Goal: Task Accomplishment & Management: Manage account settings

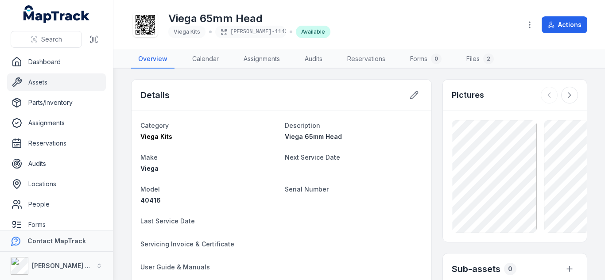
scroll to position [2, 0]
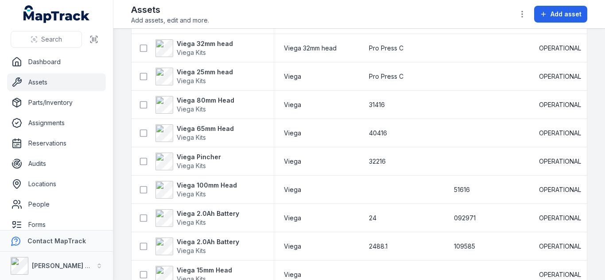
scroll to position [710, 0]
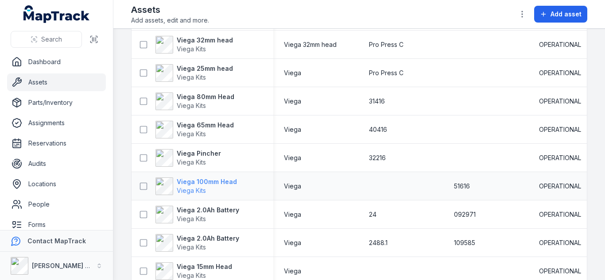
click at [220, 184] on strong "Viega 100mm Head" at bounding box center [207, 182] width 60 height 9
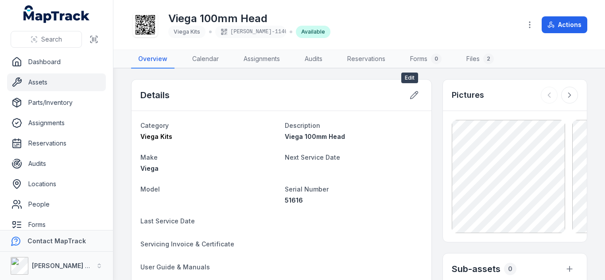
click at [412, 96] on icon at bounding box center [414, 95] width 9 height 9
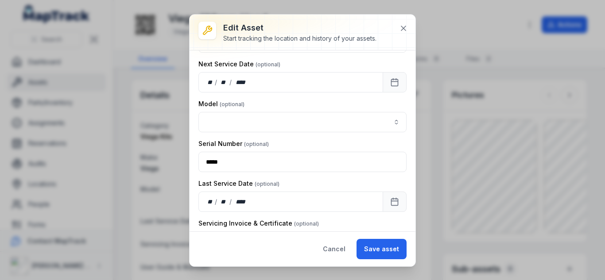
scroll to position [133, 0]
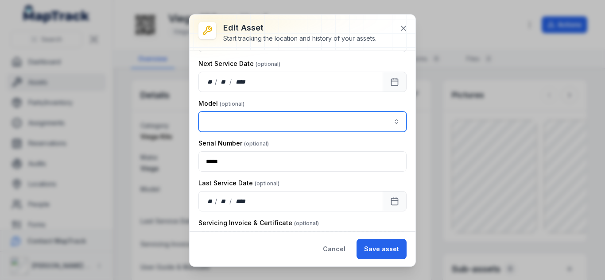
click at [248, 125] on input "asset-edit:cf[15485646-641d-4018-a890-10f5a66d77ec]-label" at bounding box center [303, 122] width 208 height 20
click at [235, 146] on span "" 51616 "" at bounding box center [242, 146] width 24 height 8
type input "*****"
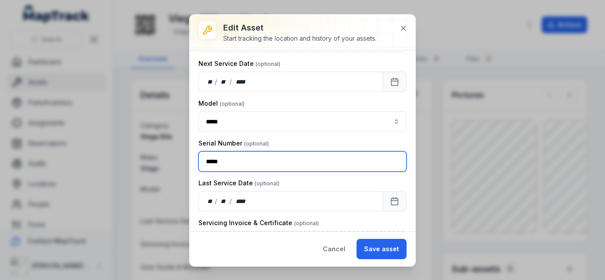
click at [235, 157] on input "*****" at bounding box center [303, 162] width 208 height 20
type input "*"
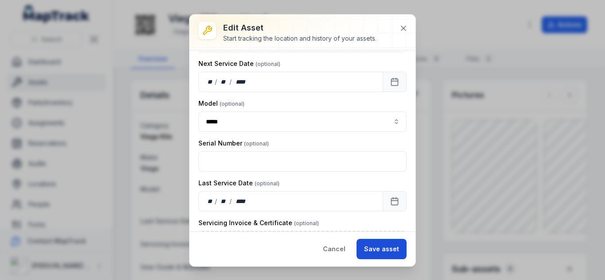
click at [389, 247] on button "Save asset" at bounding box center [382, 249] width 50 height 20
